Goal: Navigation & Orientation: Find specific page/section

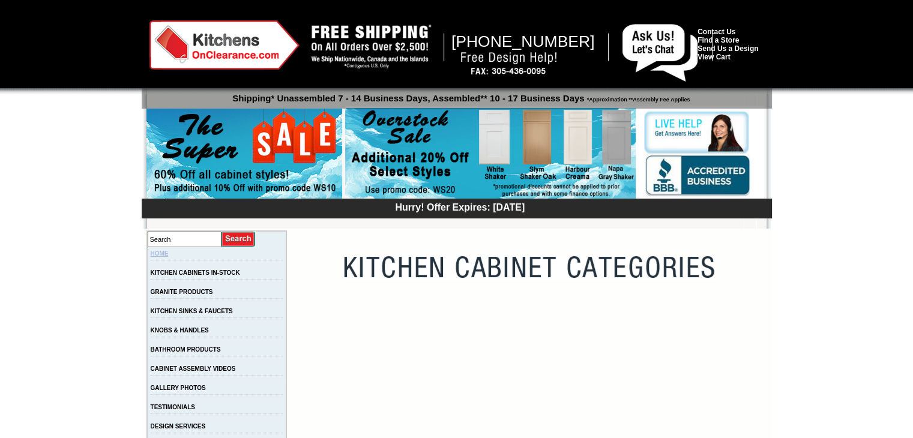
click at [169, 255] on link "HOME" at bounding box center [160, 253] width 18 height 7
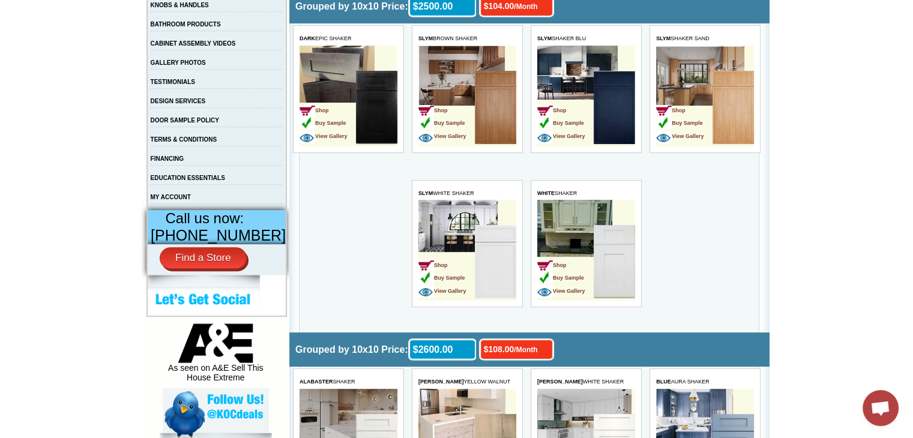
scroll to position [325, 0]
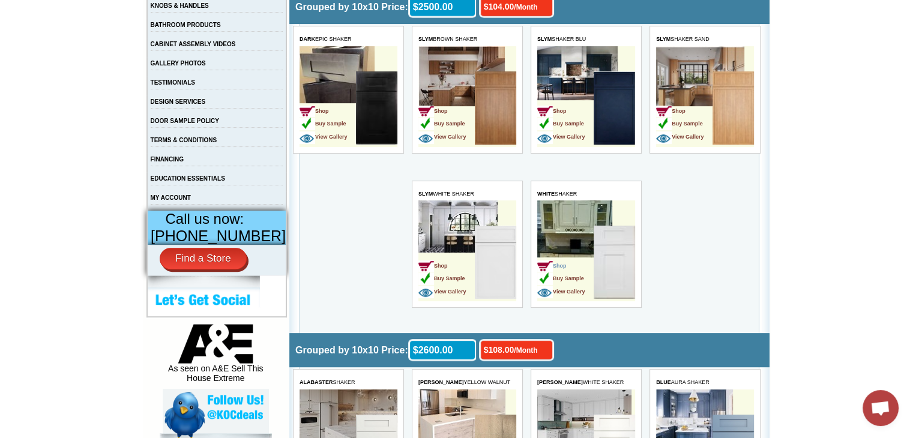
click at [564, 267] on span "Shop" at bounding box center [551, 266] width 29 height 6
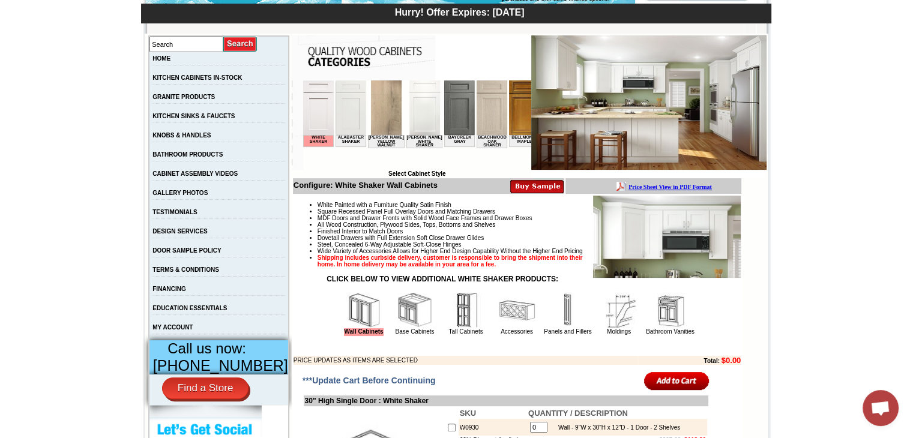
scroll to position [240, 0]
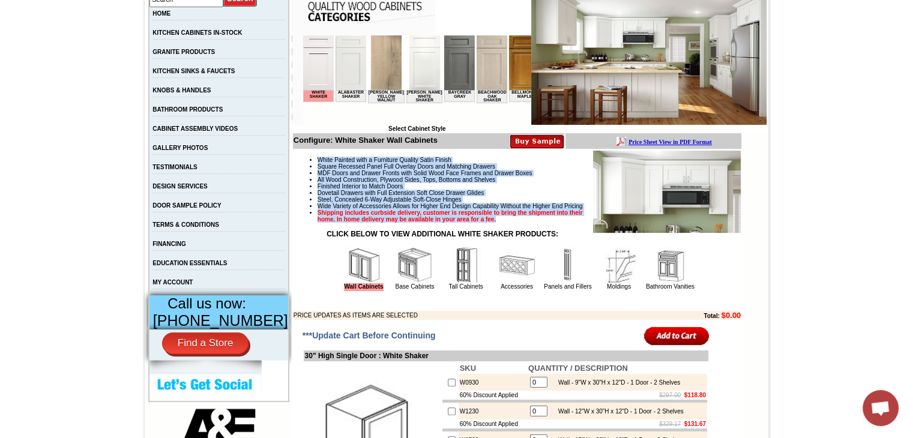
drag, startPoint x: 304, startPoint y: 157, endPoint x: 566, endPoint y: 240, distance: 273.8
click at [566, 223] on ul "White Painted with a Furniture Quality Satin Finish Square Recessed Panel Full …" at bounding box center [517, 190] width 447 height 66
copy ul "White Painted with a Furniture Quality Satin Finish Square Recessed Panel Full …"
click at [563, 290] on link "Panels and Fillers" at bounding box center [567, 286] width 47 height 7
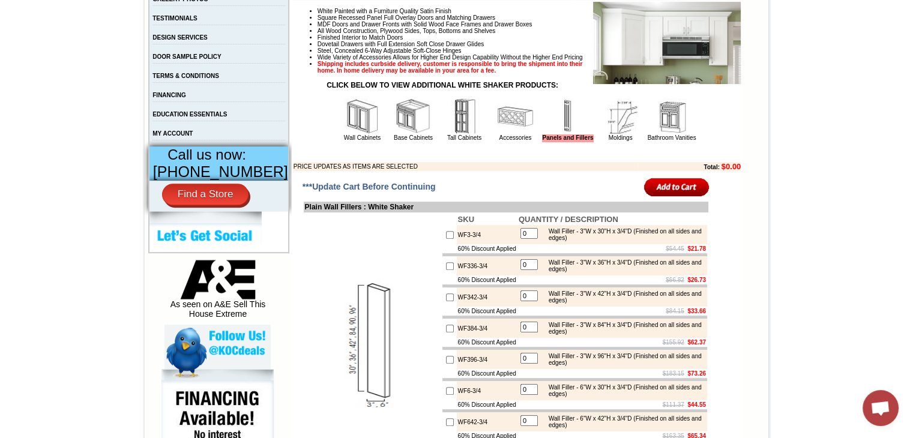
scroll to position [300, 0]
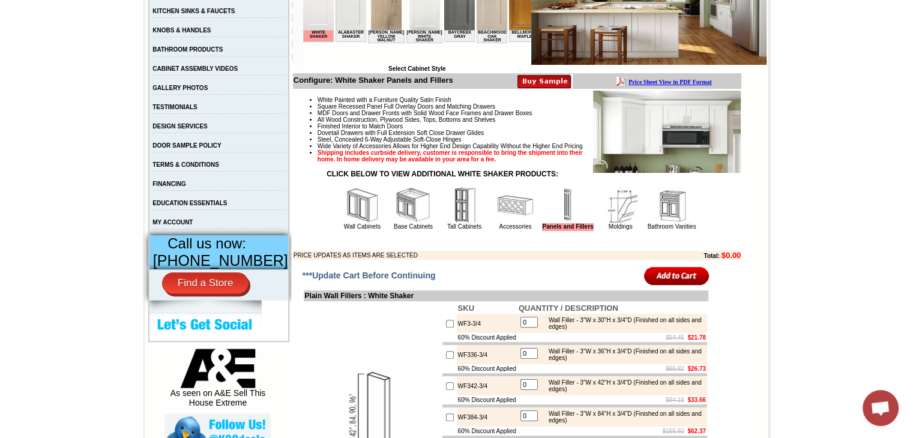
click at [618, 223] on img at bounding box center [621, 205] width 36 height 36
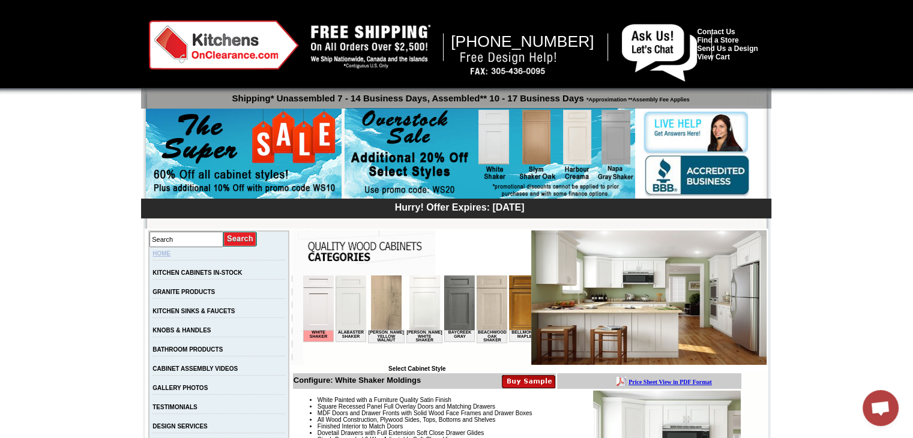
click at [166, 255] on link "HOME" at bounding box center [161, 253] width 18 height 7
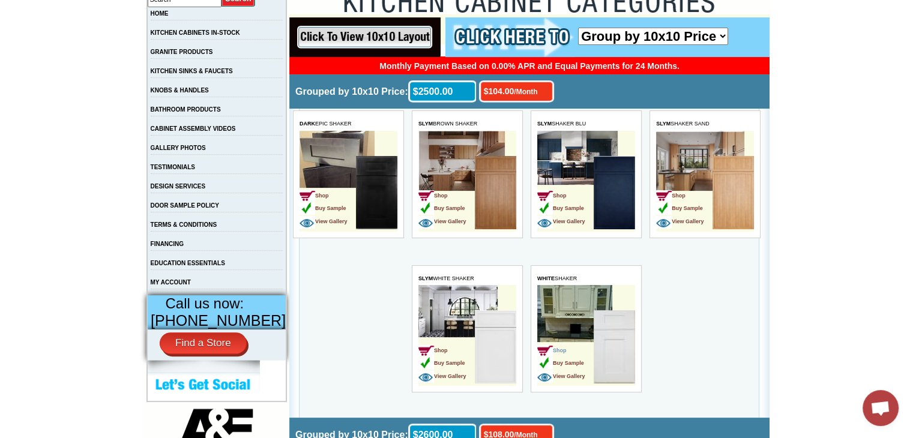
click at [558, 348] on span "Shop" at bounding box center [551, 351] width 29 height 6
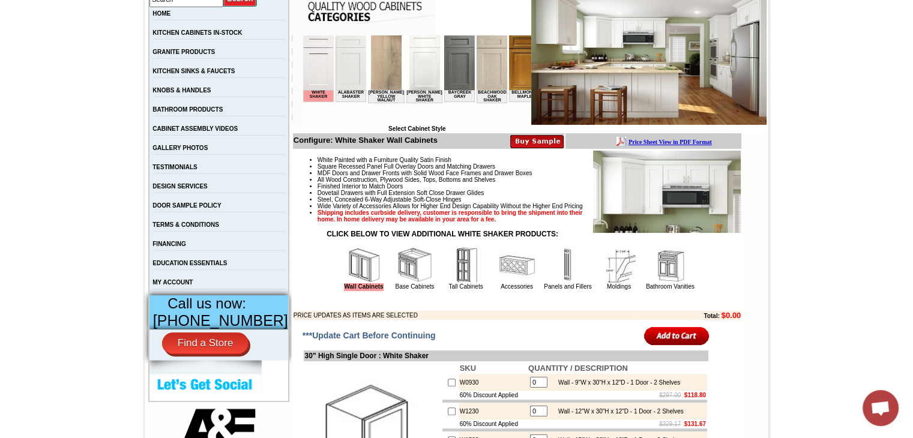
scroll to position [240, 0]
click at [399, 283] on img at bounding box center [415, 265] width 36 height 36
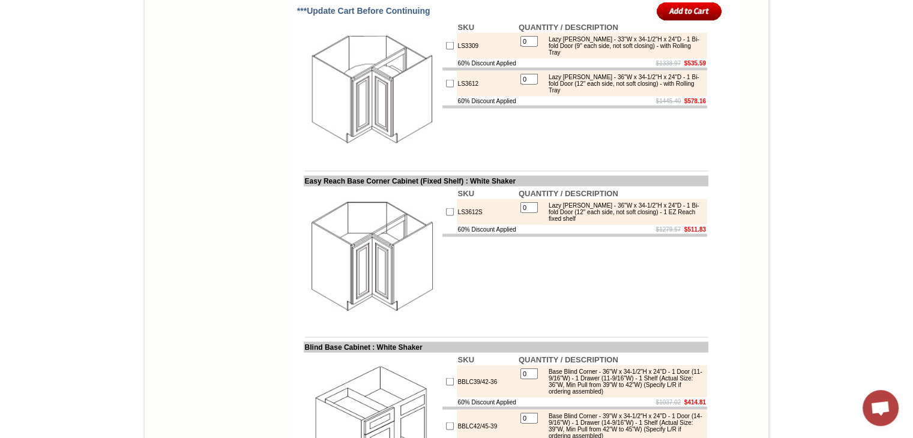
scroll to position [2341, 0]
